Goal: Find specific page/section: Find specific page/section

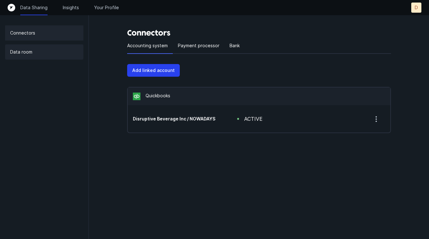
click at [36, 52] on div "Data room" at bounding box center [44, 51] width 78 height 15
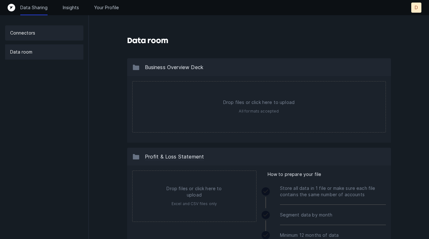
click at [58, 33] on div "Connectors" at bounding box center [44, 32] width 78 height 15
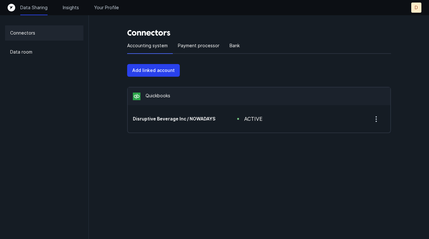
click at [15, 9] on icon "Top" at bounding box center [12, 8] width 8 height 8
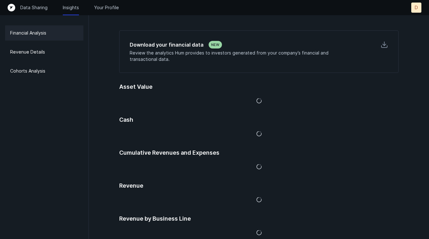
click at [50, 34] on div "Financial Analysis" at bounding box center [44, 32] width 78 height 15
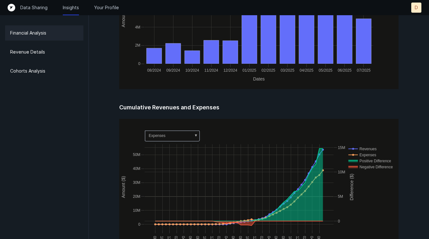
scroll to position [237, 0]
